Goal: Task Accomplishment & Management: Manage account settings

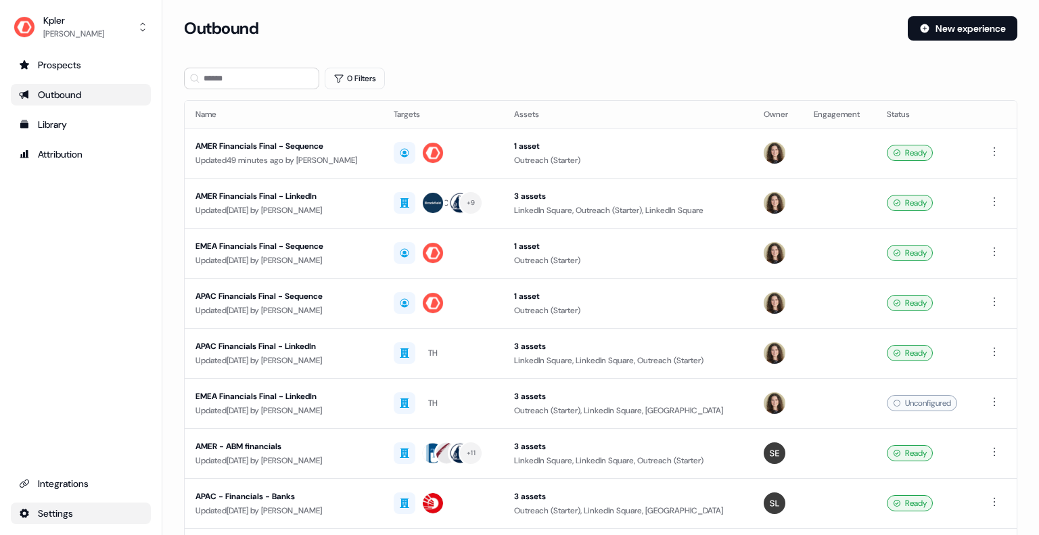
click at [65, 509] on html "For the best experience switch devices to a bigger screen. Go to [DOMAIN_NAME] …" at bounding box center [519, 267] width 1039 height 535
click at [195, 463] on div "Team" at bounding box center [213, 467] width 108 height 22
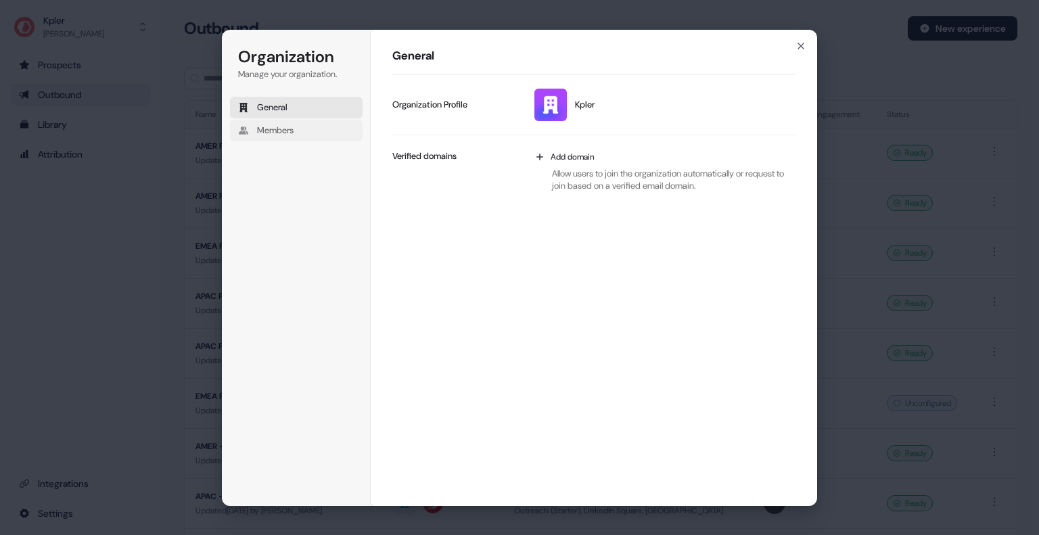
click at [276, 129] on span "Members" at bounding box center [275, 130] width 37 height 12
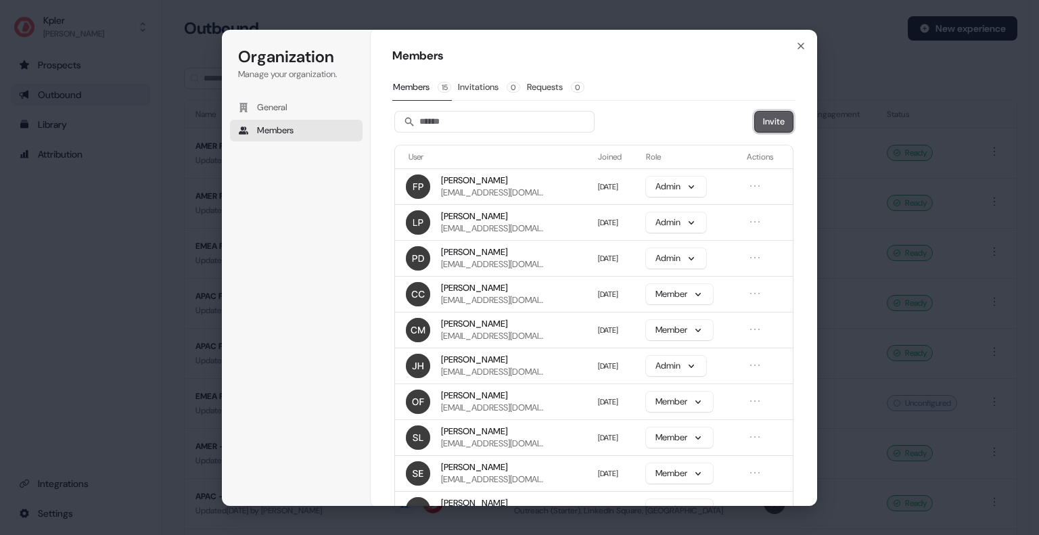
click at [774, 114] on button "Invite" at bounding box center [774, 122] width 38 height 20
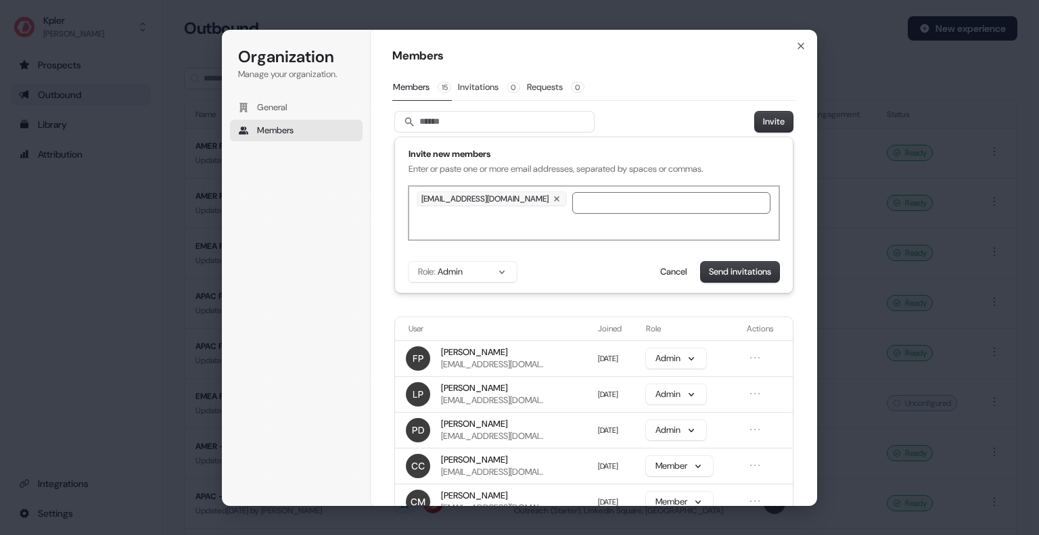
click at [582, 204] on input "text" at bounding box center [671, 203] width 198 height 22
click at [572, 229] on div "[EMAIL_ADDRESS][DOMAIN_NAME]" at bounding box center [593, 213] width 371 height 54
drag, startPoint x: 717, startPoint y: 270, endPoint x: 486, endPoint y: 275, distance: 231.3
click at [486, 275] on div "Role: Admin Send invitations Cancel" at bounding box center [593, 272] width 371 height 20
click at [486, 275] on button "Role: Admin" at bounding box center [462, 272] width 108 height 20
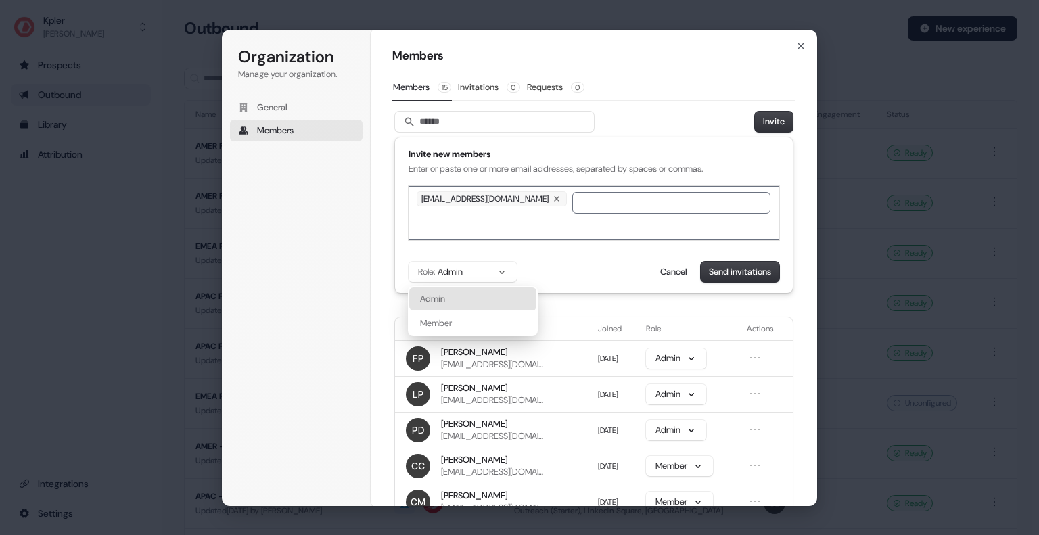
click at [550, 266] on div "Role: Admin Admin Member Send invitations Cancel" at bounding box center [593, 272] width 371 height 20
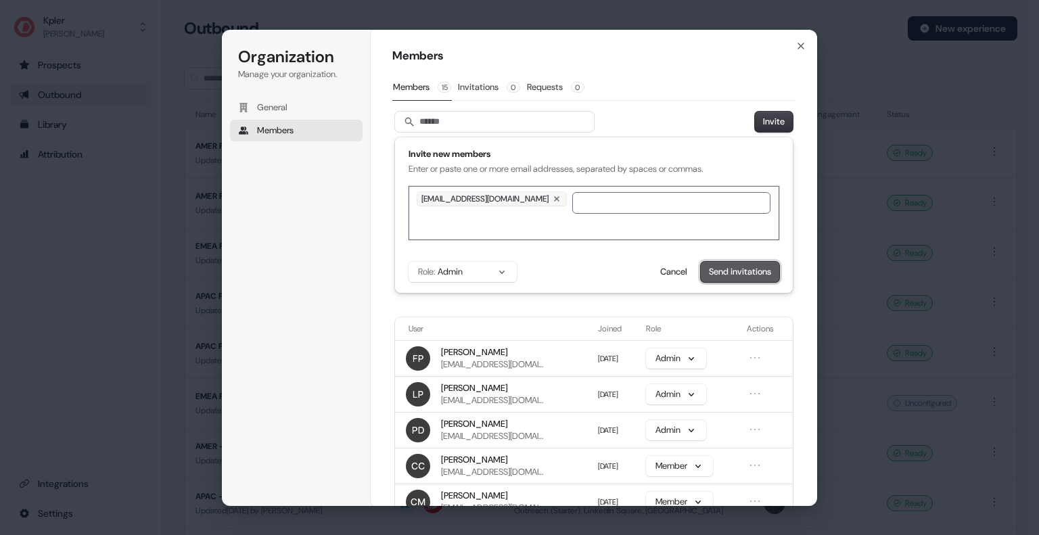
click at [734, 270] on button "Send invitations" at bounding box center [740, 272] width 78 height 20
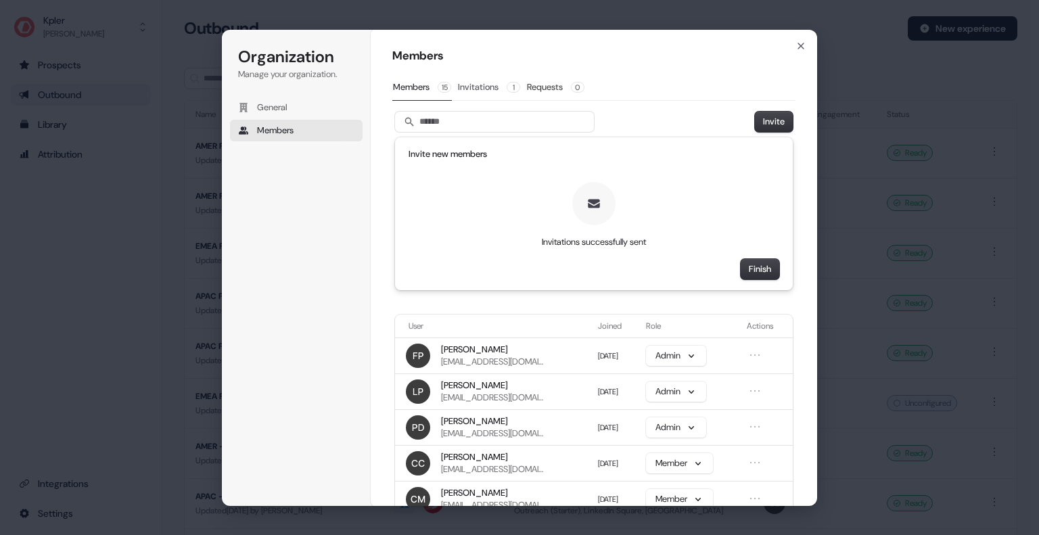
click at [497, 86] on button "Invitations 1" at bounding box center [489, 87] width 64 height 26
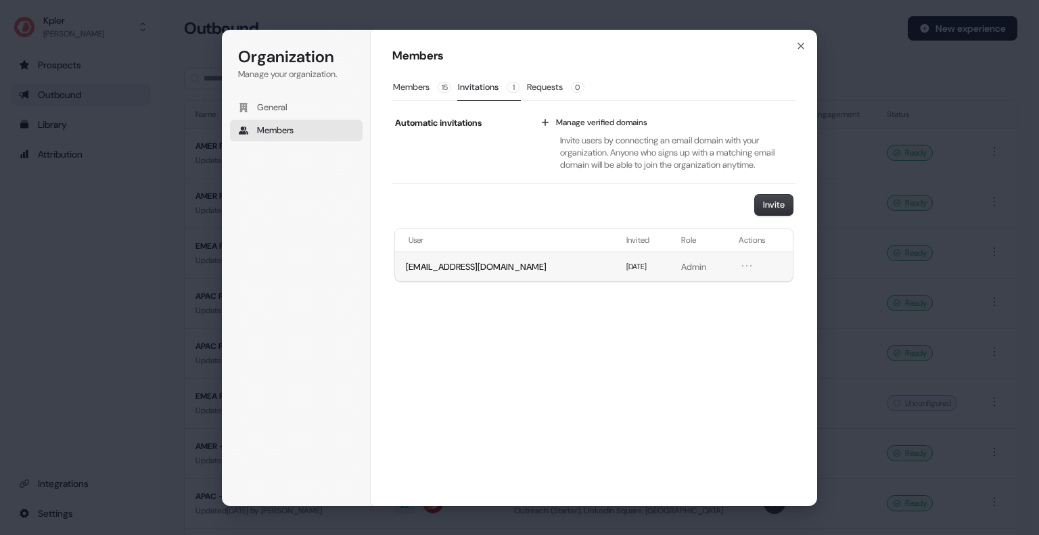
click at [681, 264] on p "Admin" at bounding box center [701, 267] width 41 height 12
click at [740, 266] on icon "Open menu" at bounding box center [747, 266] width 14 height 14
click at [718, 285] on button "Revoke invitation" at bounding box center [696, 290] width 83 height 18
click at [410, 86] on button "Members 15" at bounding box center [422, 87] width 60 height 26
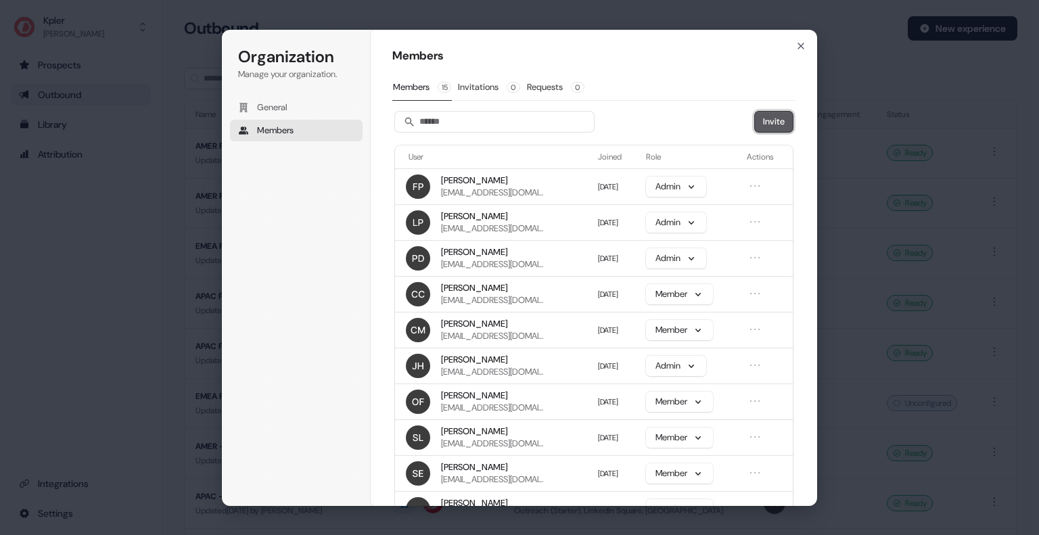
click at [774, 116] on button "Invite" at bounding box center [774, 122] width 38 height 20
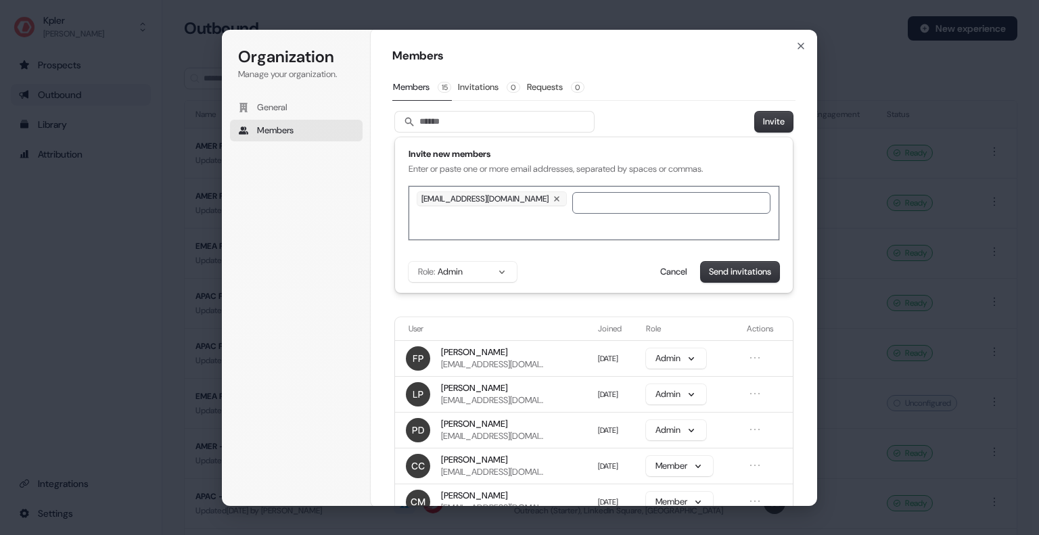
click at [659, 163] on div "Invite new members Enter or paste one or more email addresses, separated by spa…" at bounding box center [593, 161] width 371 height 27
drag, startPoint x: 731, startPoint y: 273, endPoint x: 492, endPoint y: 265, distance: 238.8
click at [492, 265] on div "Role: Admin Send invitations Cancel" at bounding box center [593, 272] width 371 height 20
click at [492, 265] on button "Role: Admin" at bounding box center [462, 272] width 108 height 20
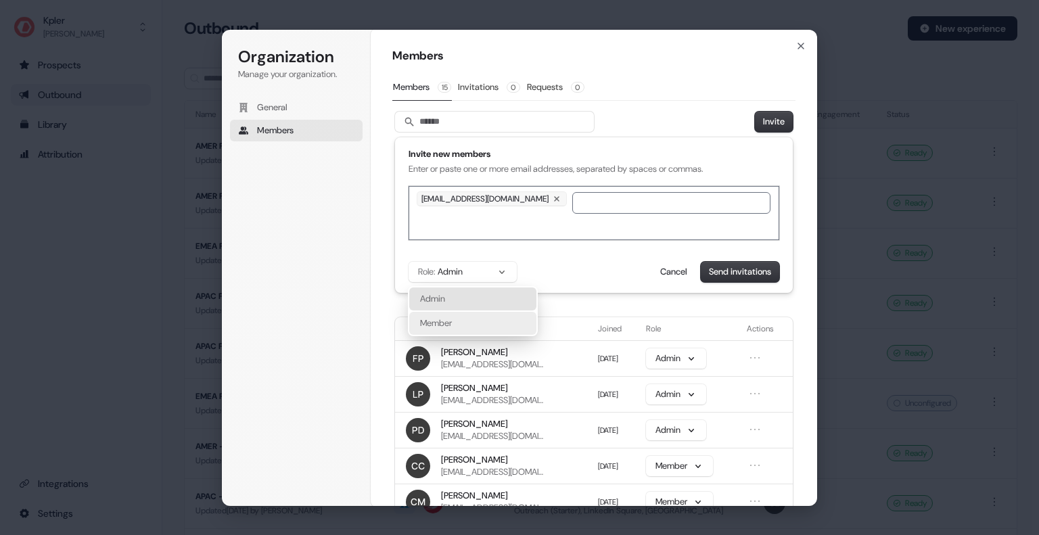
click at [481, 321] on div "Member" at bounding box center [472, 323] width 127 height 23
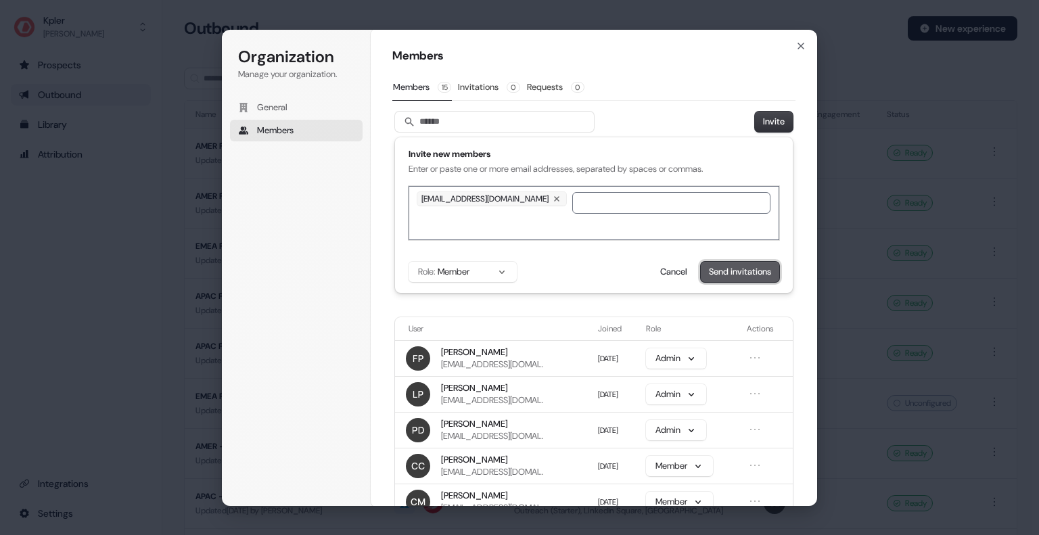
click at [755, 266] on button "Send invitations" at bounding box center [740, 272] width 78 height 20
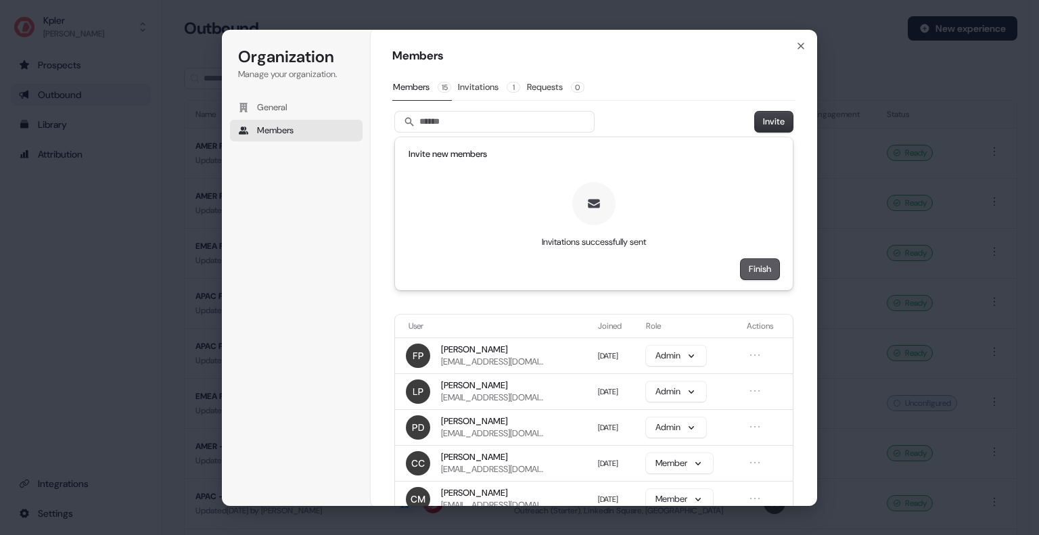
click at [763, 275] on button "Finish" at bounding box center [759, 269] width 39 height 20
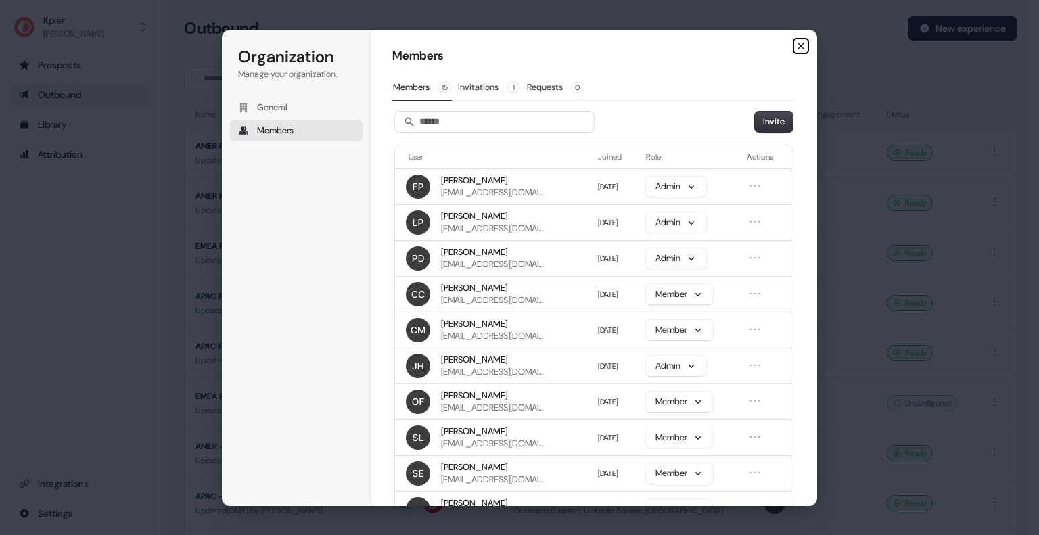
click at [801, 44] on icon "button" at bounding box center [800, 46] width 11 height 11
